Goal: Find specific page/section: Find specific page/section

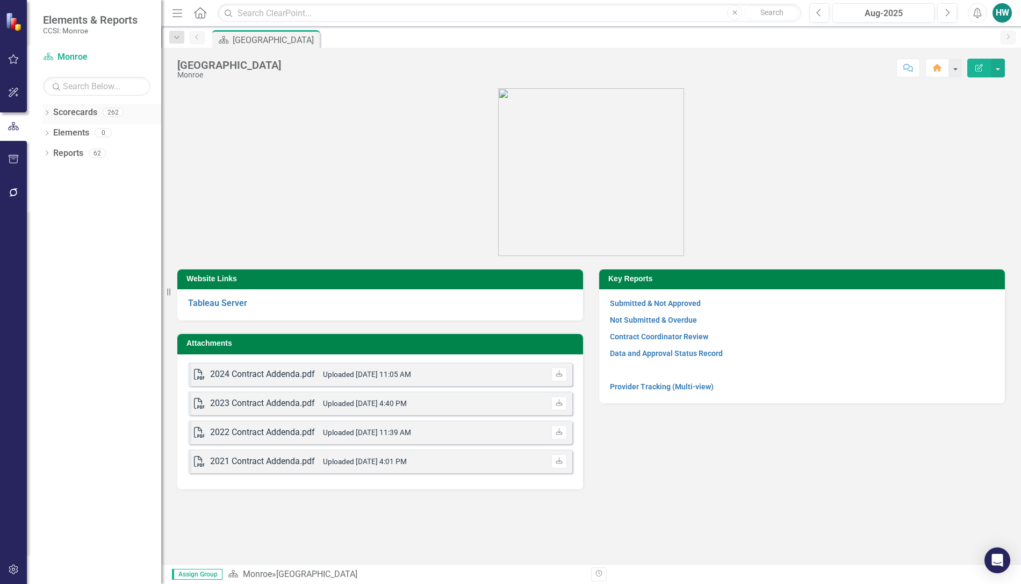
click at [45, 113] on icon "Dropdown" at bounding box center [47, 114] width 8 height 6
click at [52, 132] on icon "Dropdown" at bounding box center [52, 132] width 8 height 6
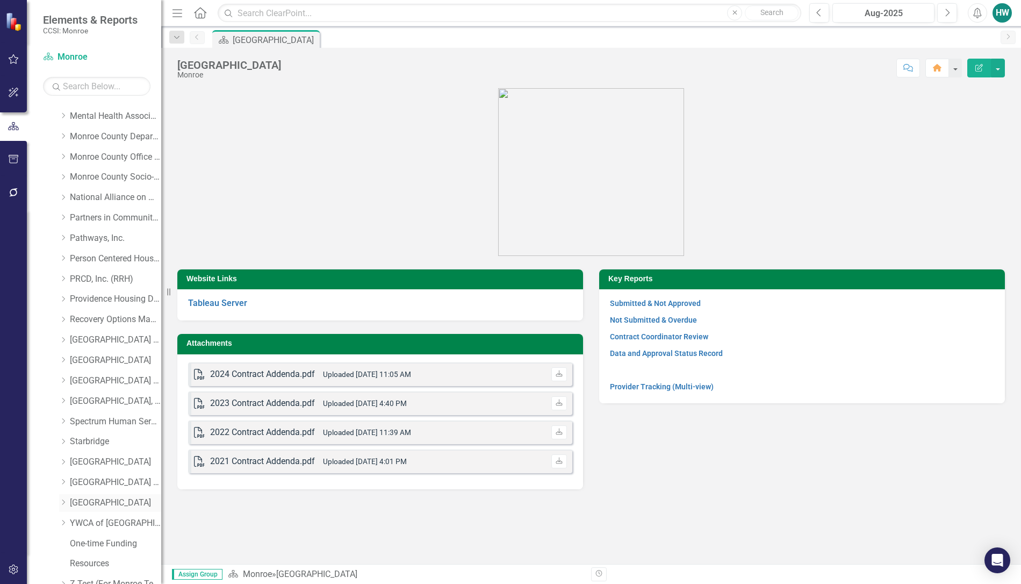
scroll to position [456, 0]
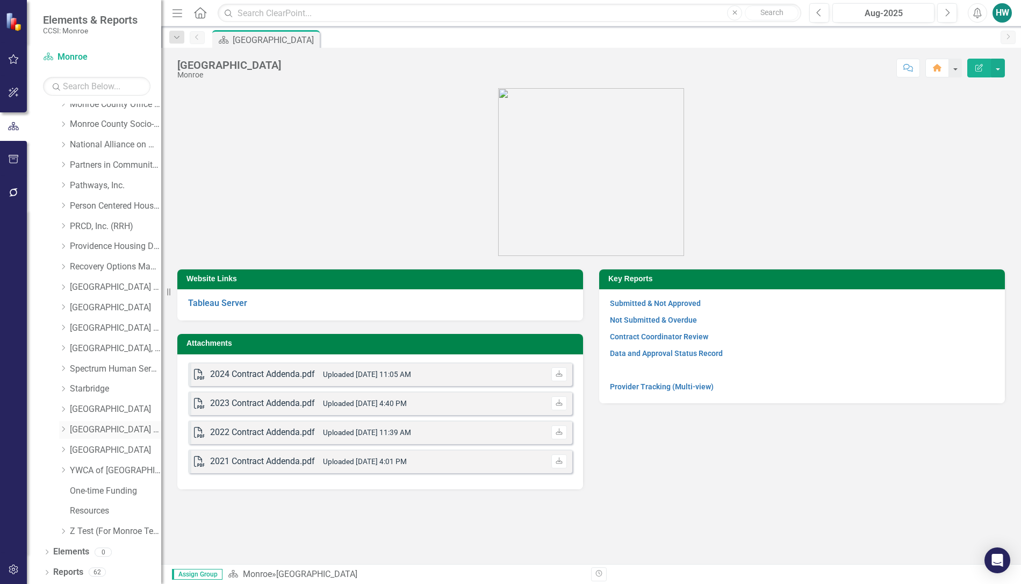
click at [63, 428] on icon at bounding box center [63, 429] width 3 height 5
click at [103, 470] on link "ACT Wrap" at bounding box center [121, 470] width 81 height 12
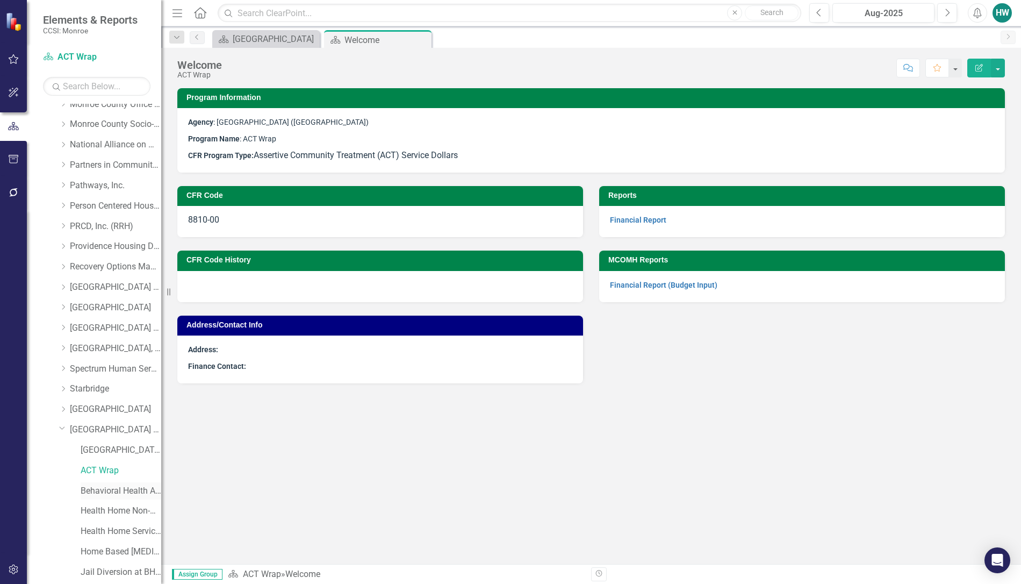
click at [105, 495] on link "Behavioral Health Access and Crisis Center (BHACC)" at bounding box center [121, 491] width 81 height 12
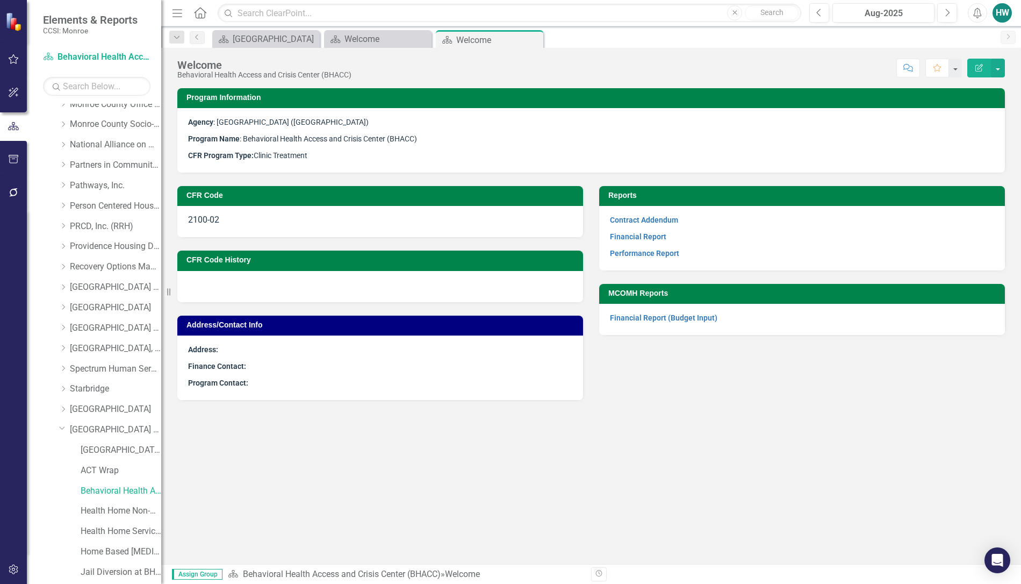
drag, startPoint x: 535, startPoint y: 41, endPoint x: 516, endPoint y: 41, distance: 18.8
click at [0, 0] on icon "Close" at bounding box center [0, 0] width 0 height 0
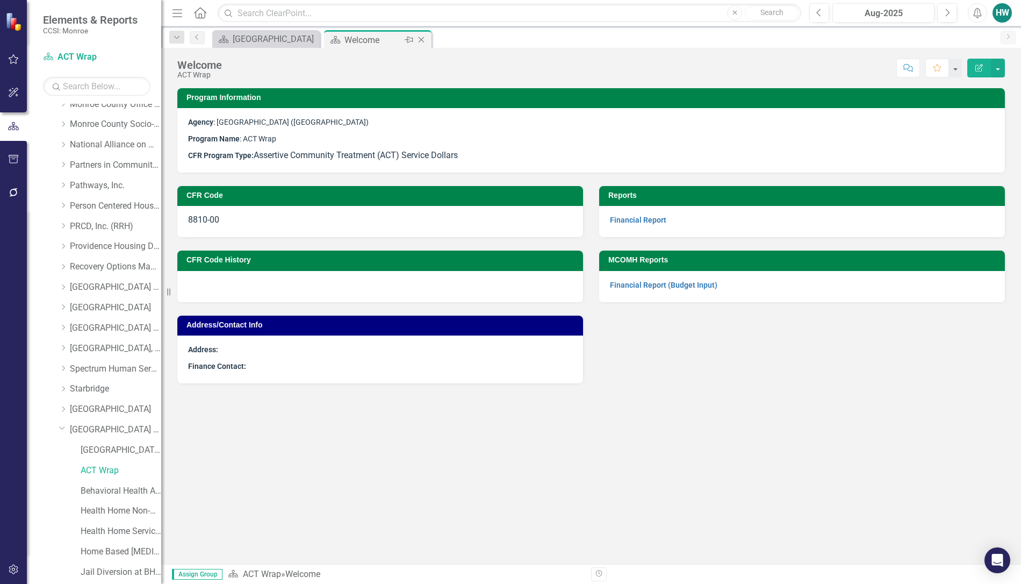
click at [422, 38] on icon "Close" at bounding box center [421, 39] width 11 height 9
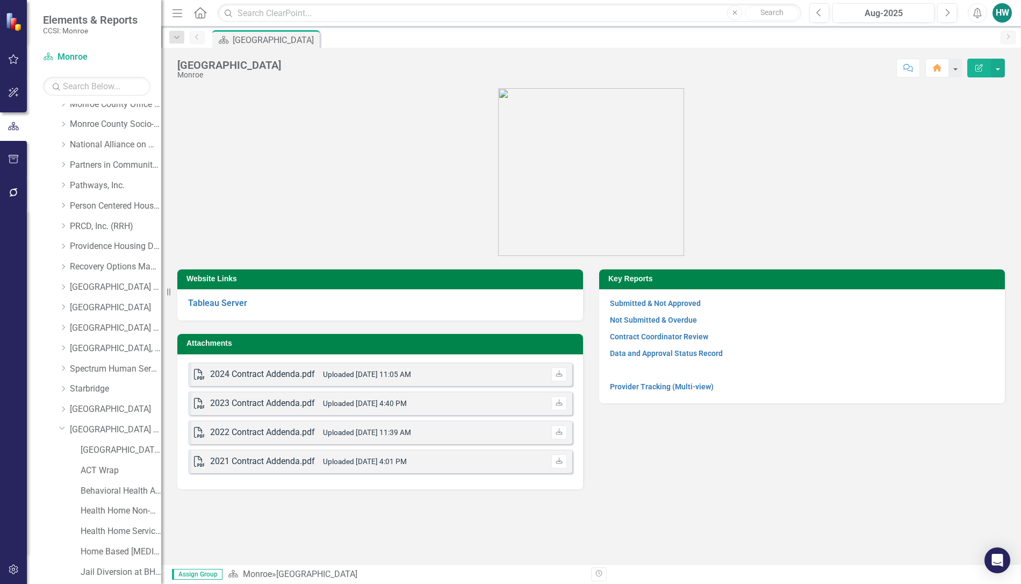
scroll to position [639, 0]
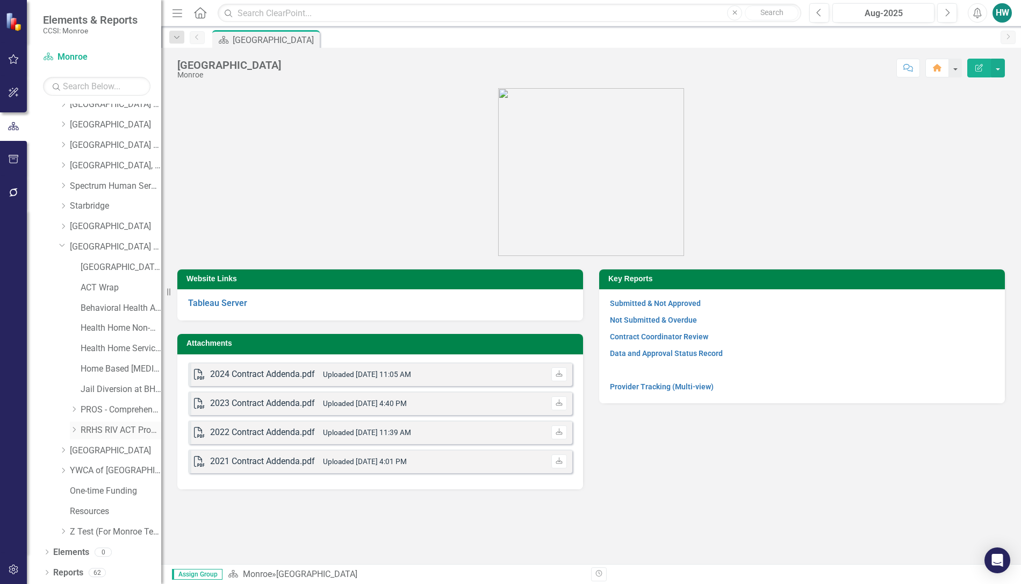
click at [71, 428] on icon "Dropdown" at bounding box center [74, 429] width 8 height 6
click at [114, 469] on link "ACT IPS (8360)" at bounding box center [126, 470] width 70 height 12
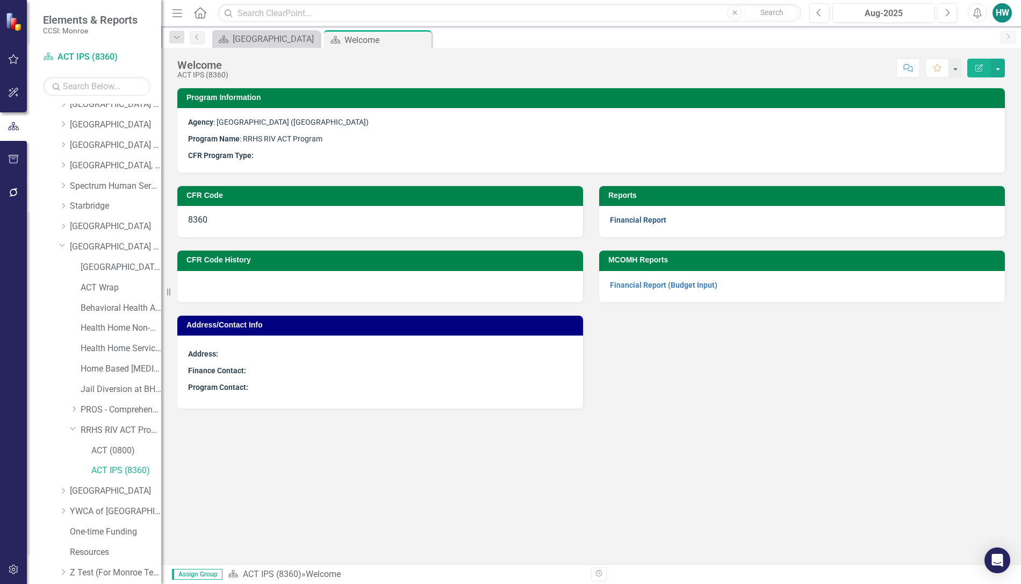
click at [656, 218] on link "Financial Report" at bounding box center [638, 220] width 56 height 9
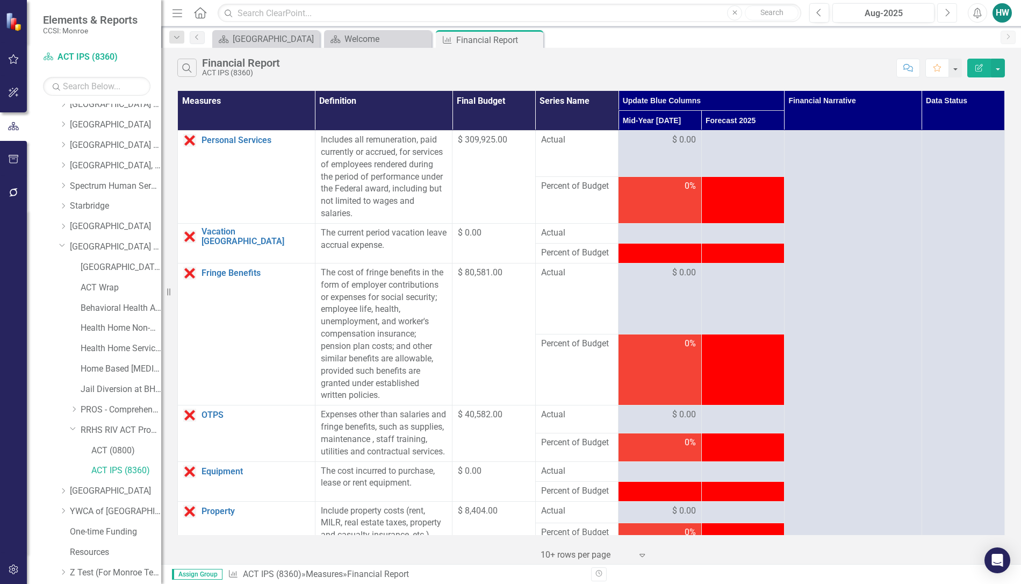
click at [944, 15] on icon "Next" at bounding box center [947, 13] width 6 height 10
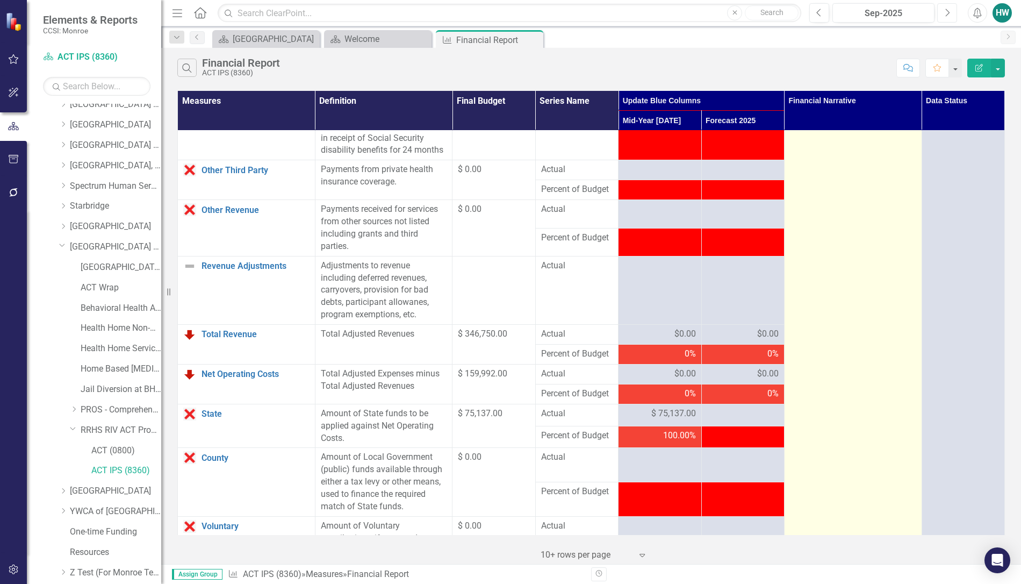
scroll to position [1280, 0]
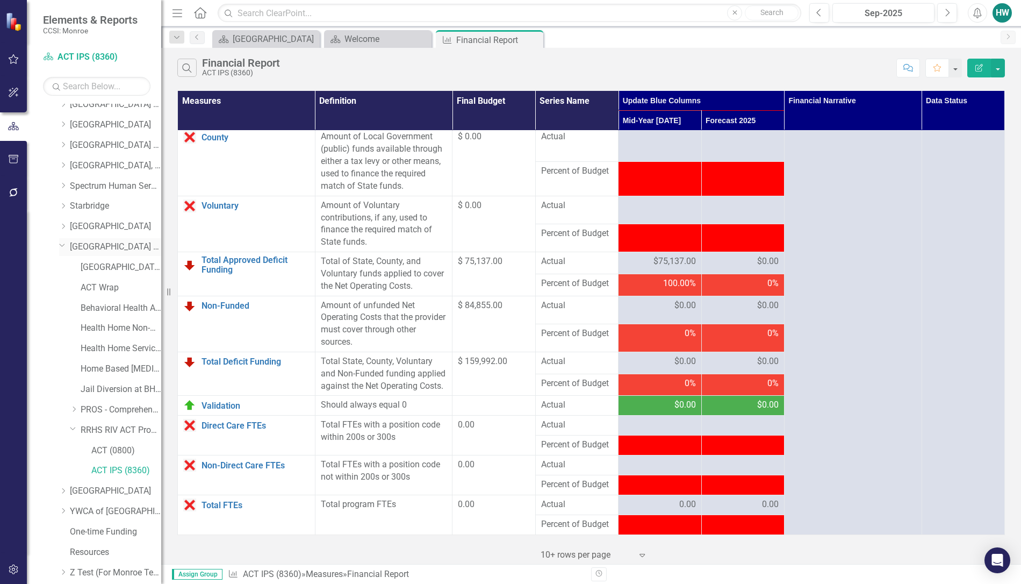
click at [60, 246] on icon "Dropdown" at bounding box center [62, 245] width 6 height 8
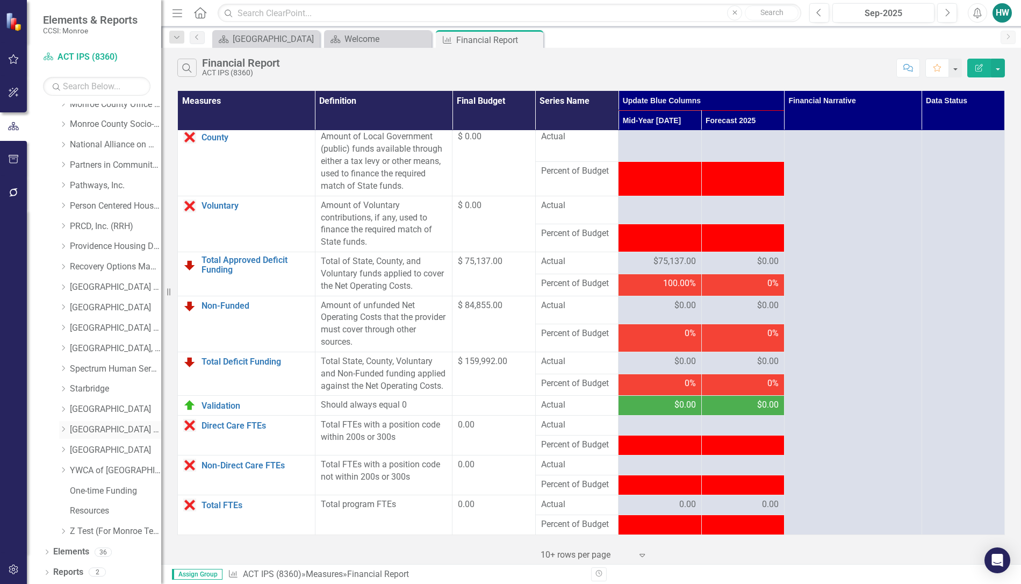
scroll to position [456, 0]
click at [534, 40] on icon "Close" at bounding box center [533, 39] width 11 height 9
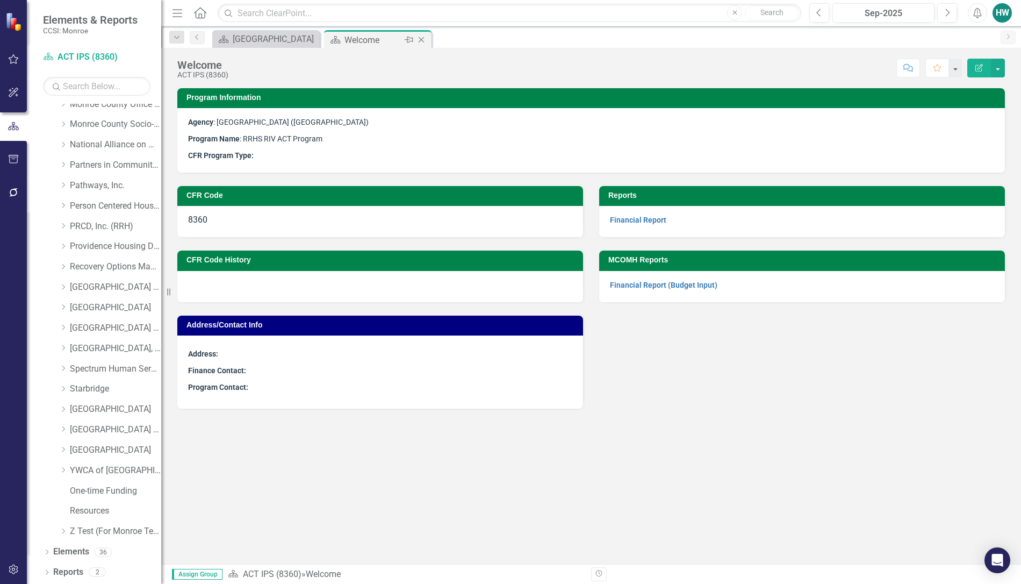
click at [420, 36] on icon "Close" at bounding box center [421, 39] width 11 height 9
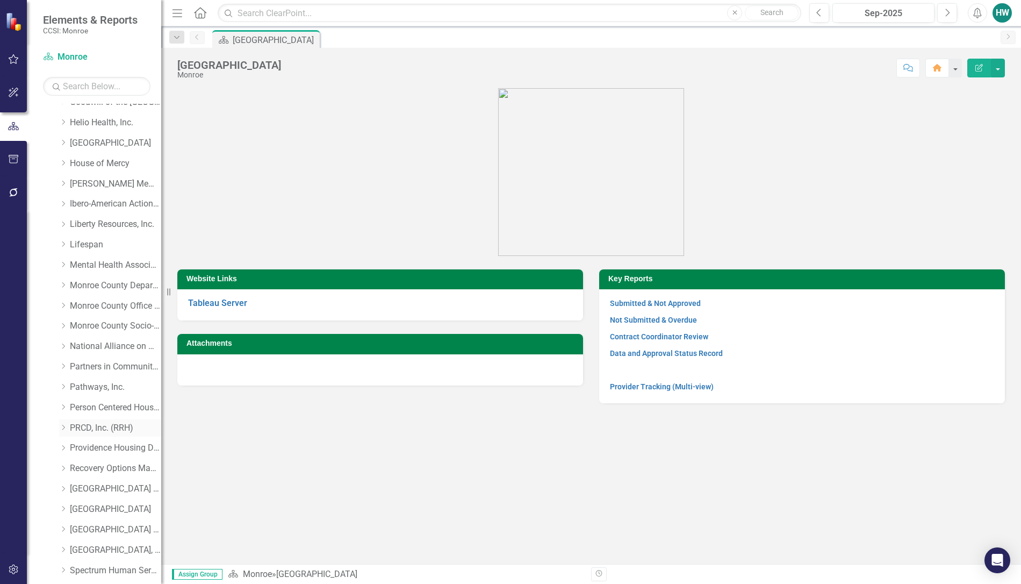
scroll to position [187, 0]
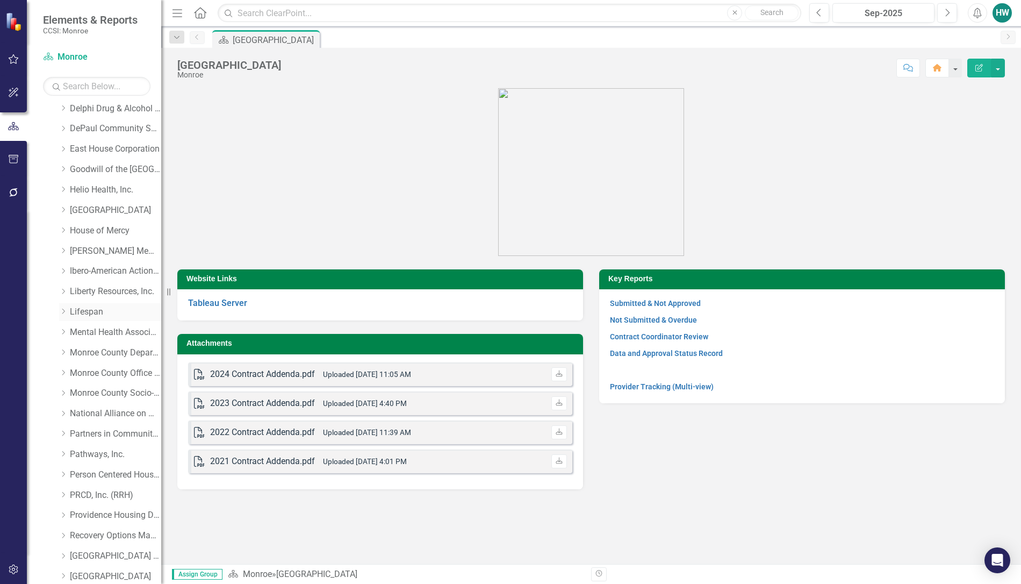
click at [63, 312] on icon "Dropdown" at bounding box center [63, 311] width 8 height 6
drag, startPoint x: 112, startPoint y: 351, endPoint x: 156, endPoint y: 360, distance: 45.0
click at [113, 351] on link "Senior Screening" at bounding box center [121, 353] width 81 height 12
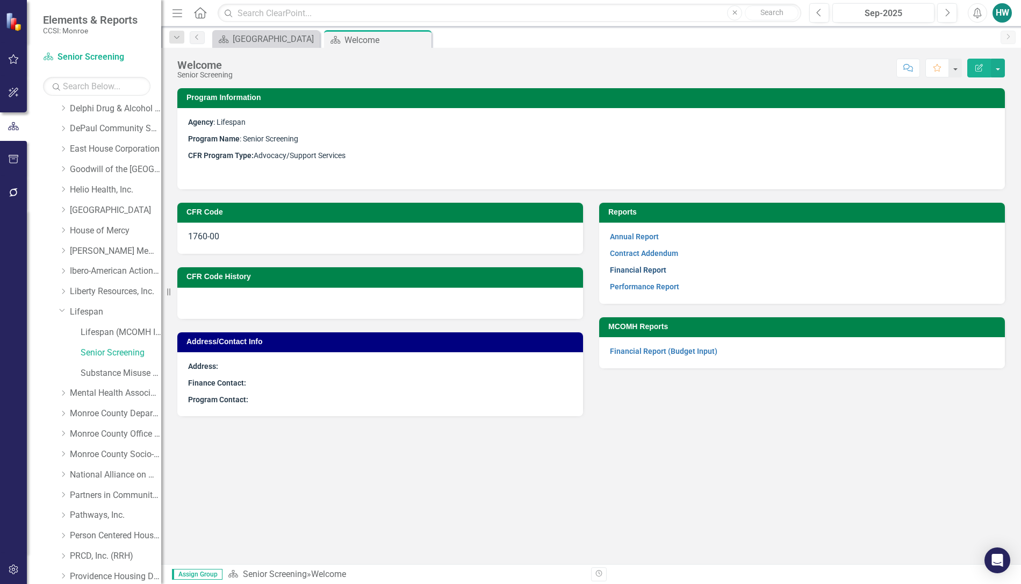
click at [645, 270] on link "Financial Report" at bounding box center [638, 270] width 56 height 9
